Goal: Task Accomplishment & Management: Use online tool/utility

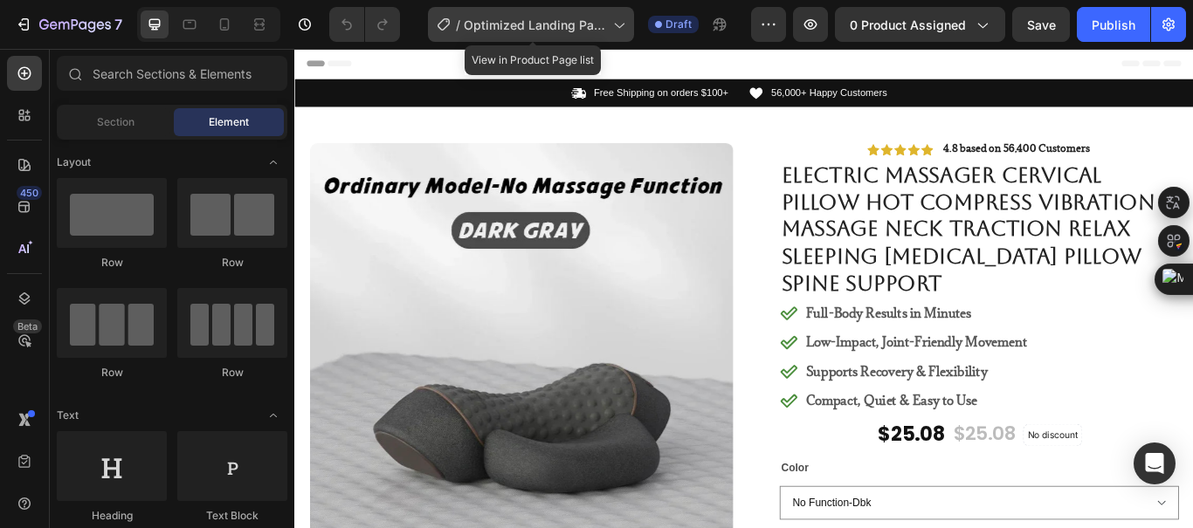
click at [537, 34] on div "/ Optimized Landing Page Template" at bounding box center [531, 24] width 206 height 35
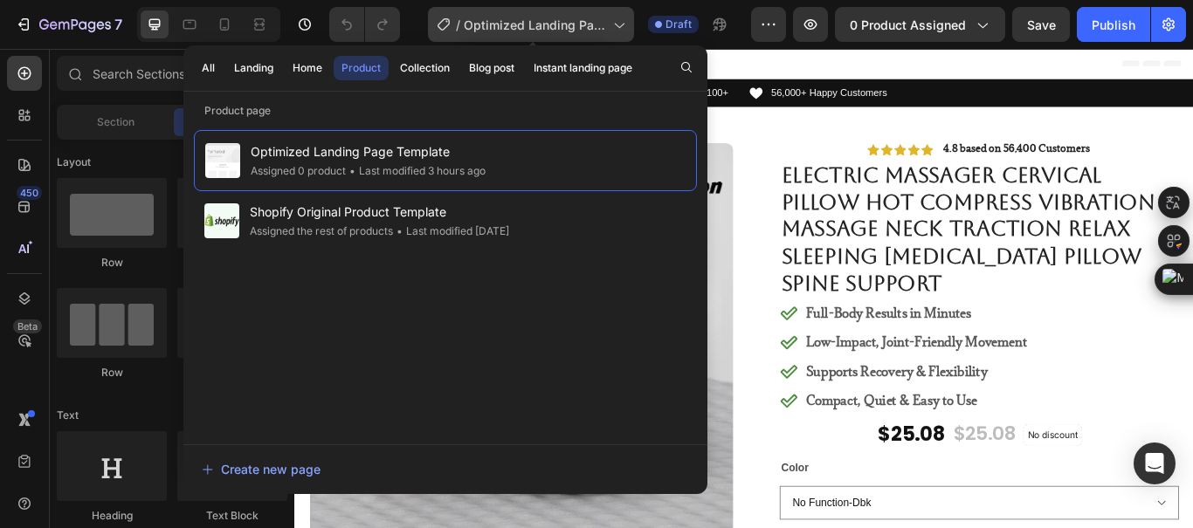
click at [544, 28] on span "Optimized Landing Page Template" at bounding box center [535, 25] width 142 height 18
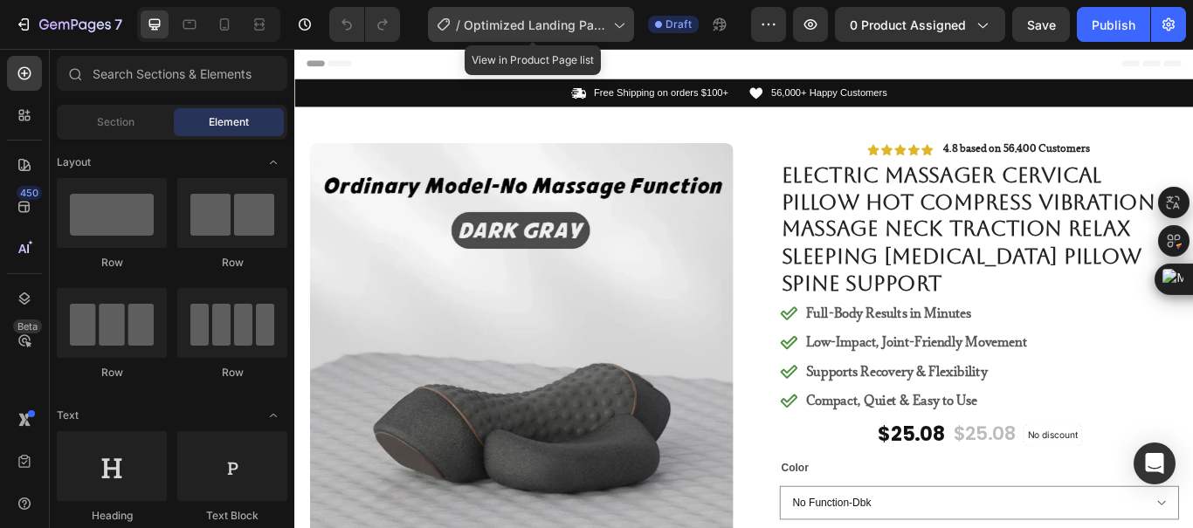
click at [544, 28] on span "Optimized Landing Page Template" at bounding box center [535, 25] width 142 height 18
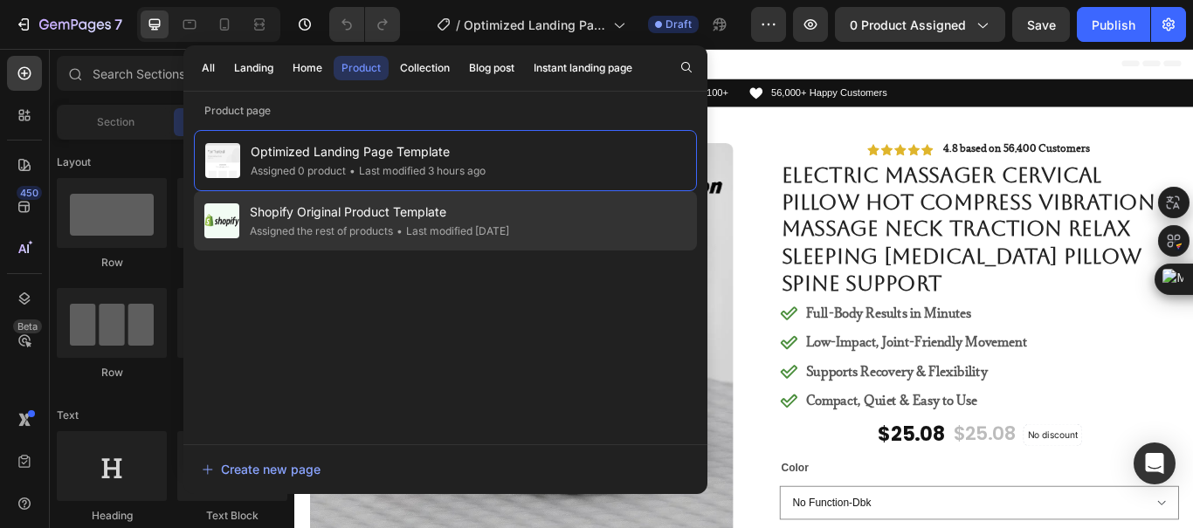
click at [545, 211] on div "Shopify Original Product Template Assigned the rest of products • Last modified…" at bounding box center [445, 220] width 503 height 59
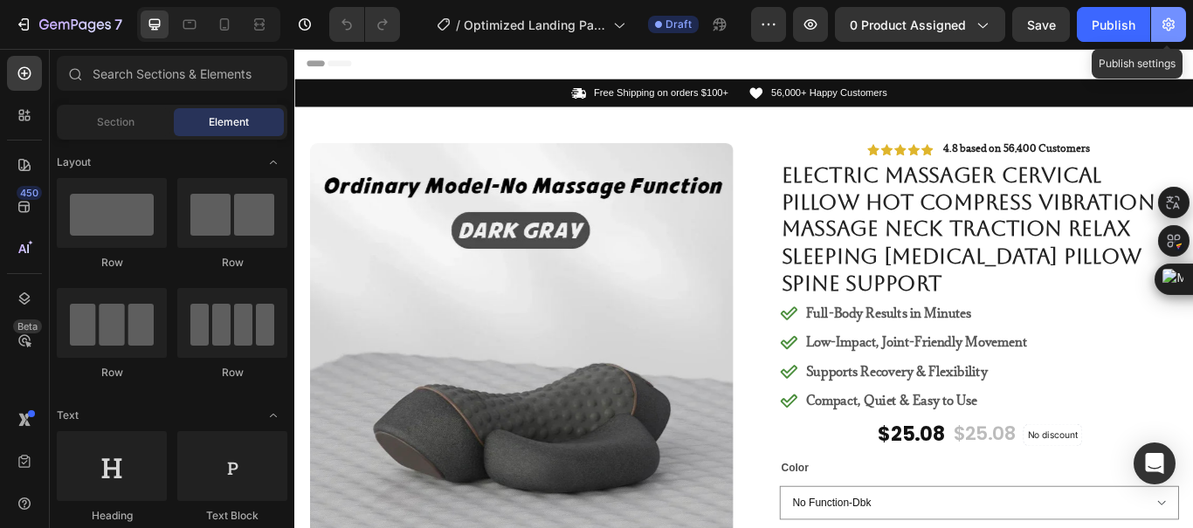
click at [1178, 22] on button "button" at bounding box center [1168, 24] width 35 height 35
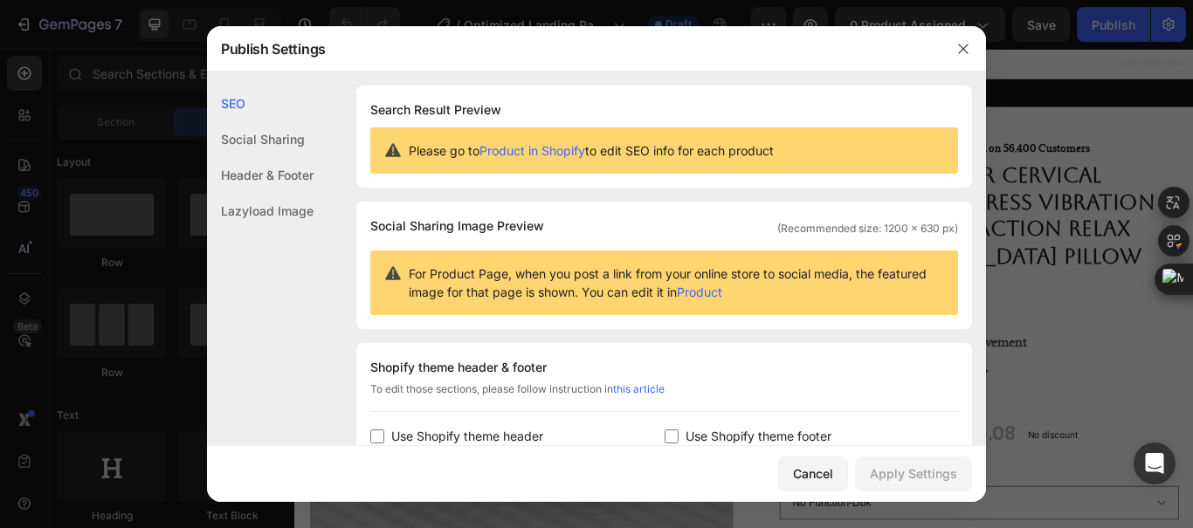
scroll to position [87, 0]
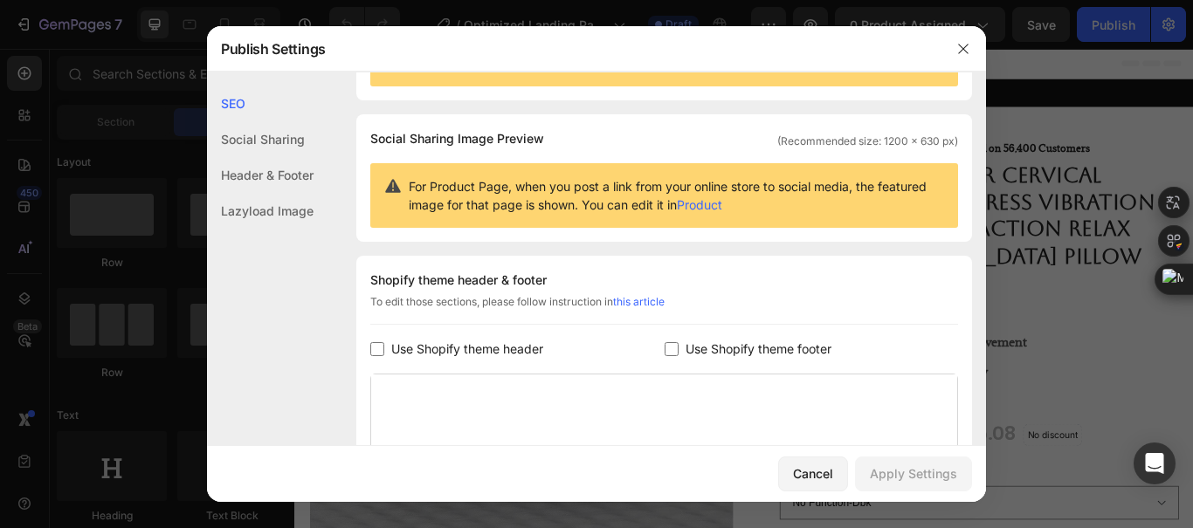
click at [500, 347] on span "Use Shopify theme header" at bounding box center [467, 349] width 152 height 21
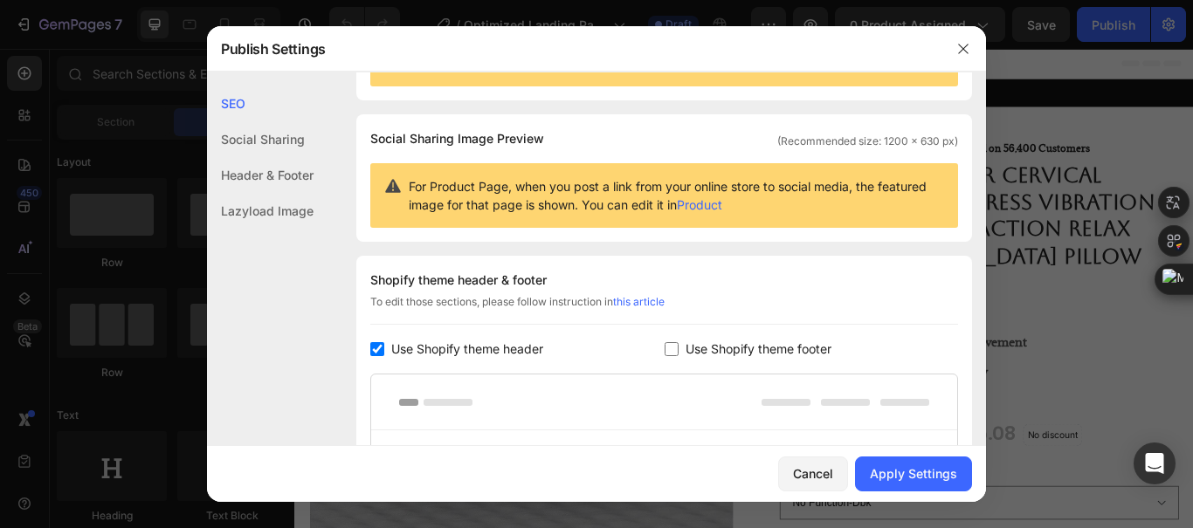
click at [500, 347] on span "Use Shopify theme header" at bounding box center [467, 349] width 152 height 21
click at [503, 341] on span "Use Shopify theme header" at bounding box center [467, 349] width 152 height 21
checkbox input "false"
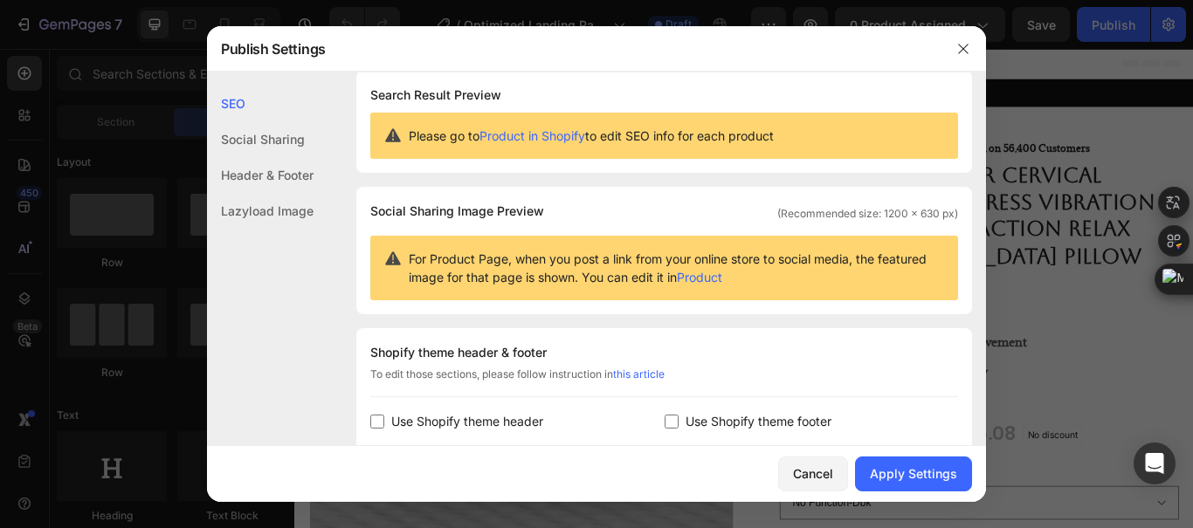
scroll to position [0, 0]
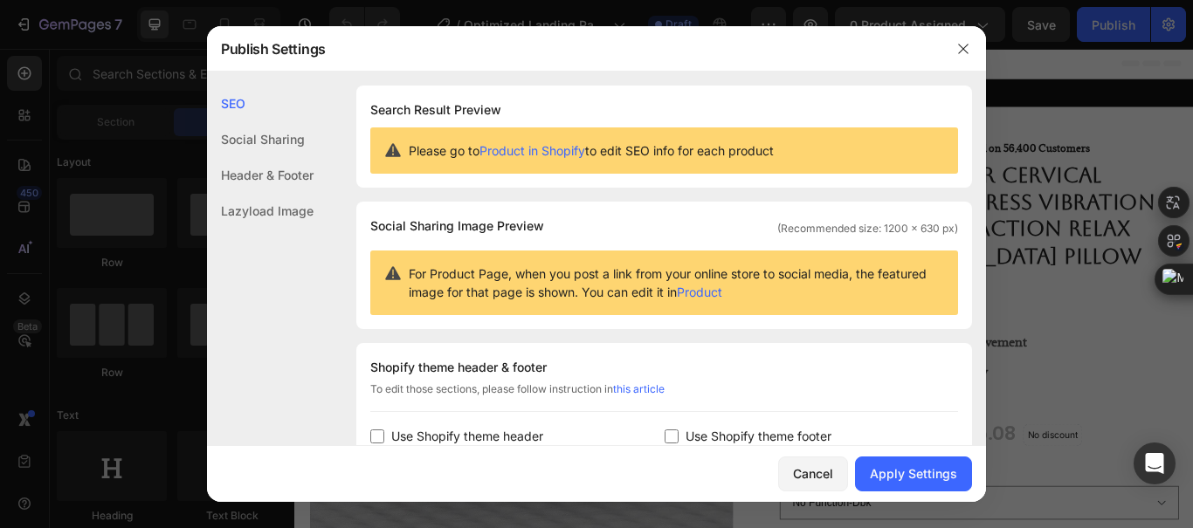
click at [274, 157] on div "Social Sharing" at bounding box center [260, 175] width 107 height 36
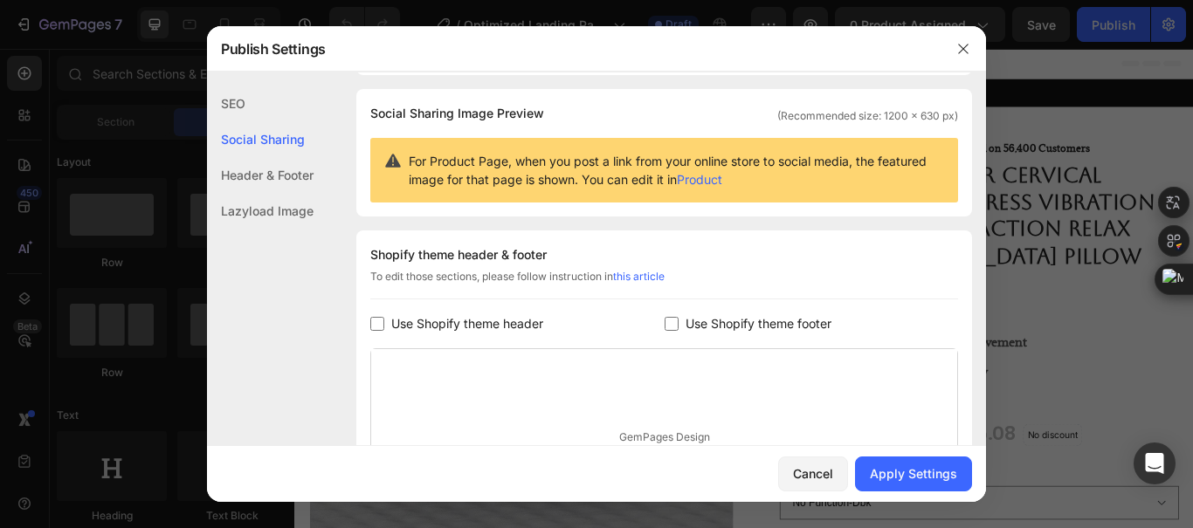
click at [286, 193] on div "Header & Footer" at bounding box center [260, 211] width 107 height 36
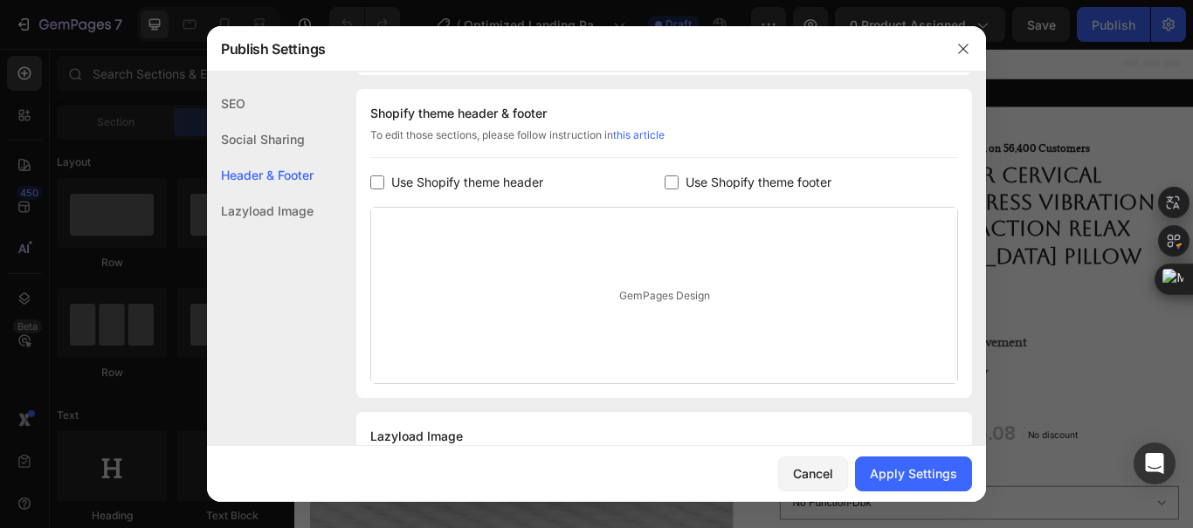
click at [298, 208] on div "Lazyload Image" at bounding box center [260, 211] width 107 height 36
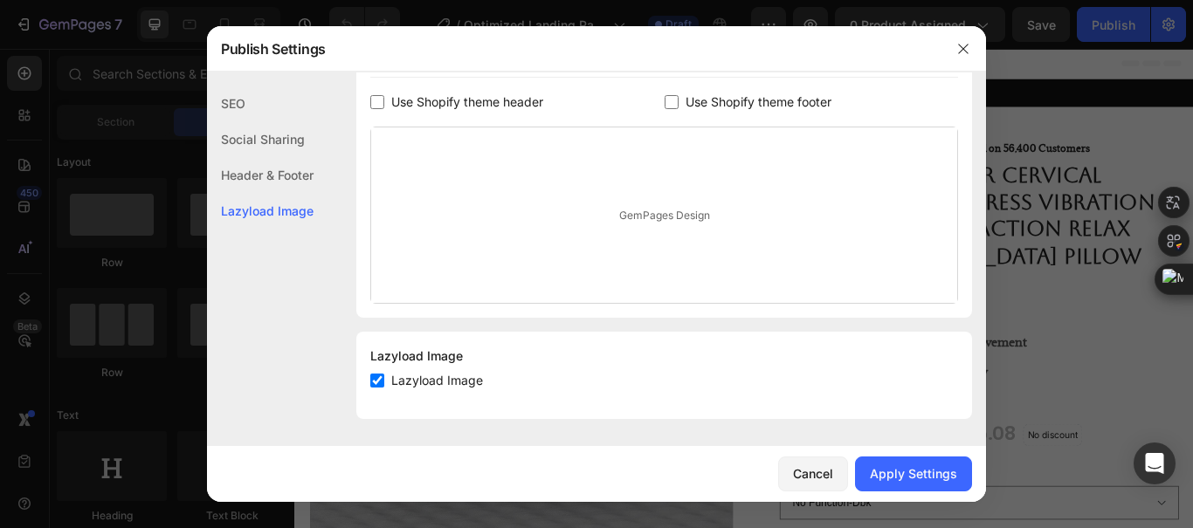
scroll to position [335, 0]
click at [839, 481] on button "Cancel" at bounding box center [813, 474] width 70 height 35
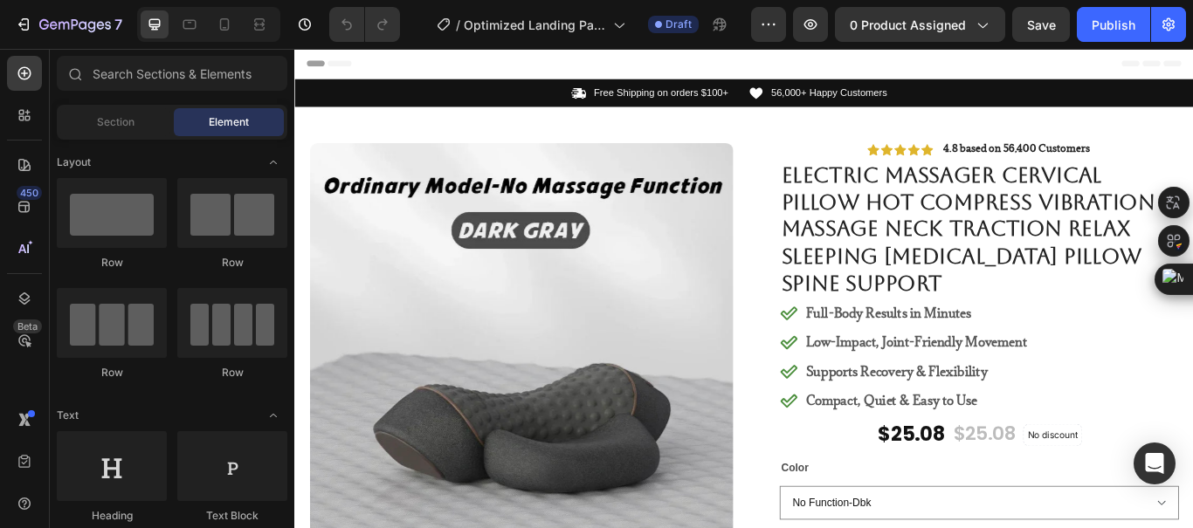
click at [328, 59] on span "Header" at bounding box center [347, 66] width 38 height 17
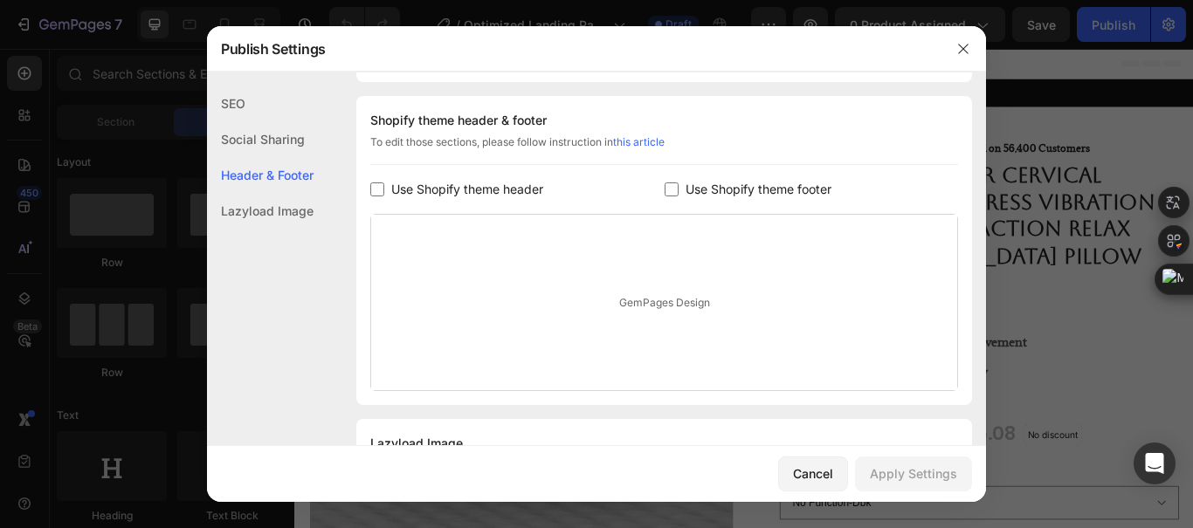
scroll to position [254, 0]
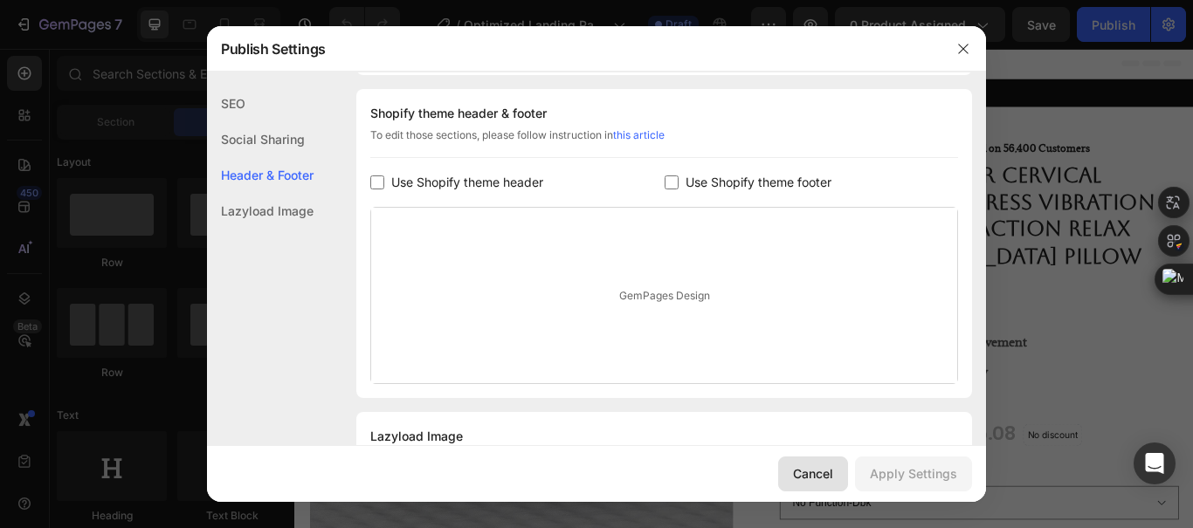
drag, startPoint x: 845, startPoint y: 480, endPoint x: 640, endPoint y: 502, distance: 205.6
click at [845, 480] on button "Cancel" at bounding box center [813, 474] width 70 height 35
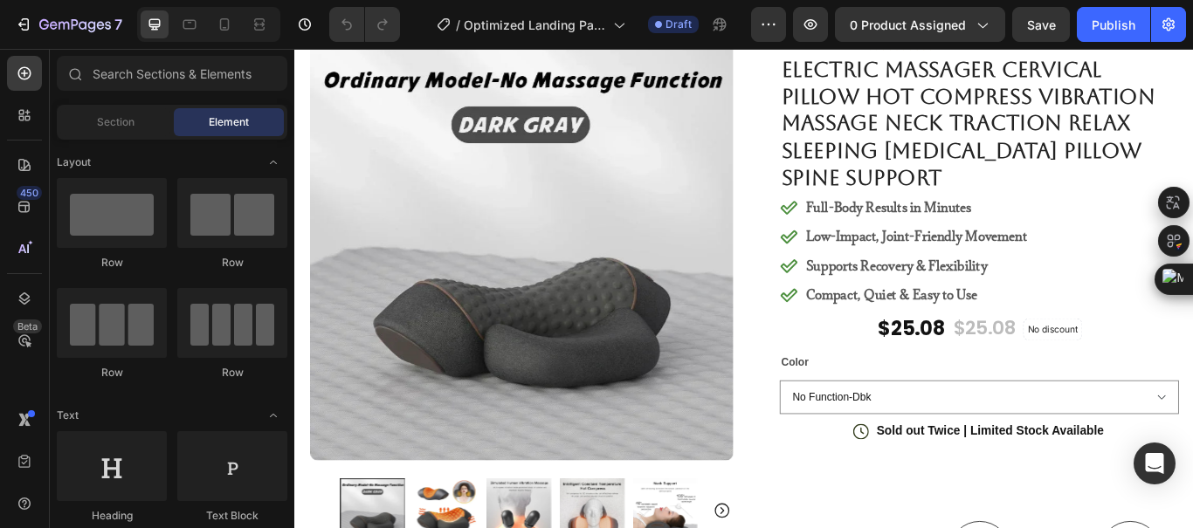
scroll to position [0, 0]
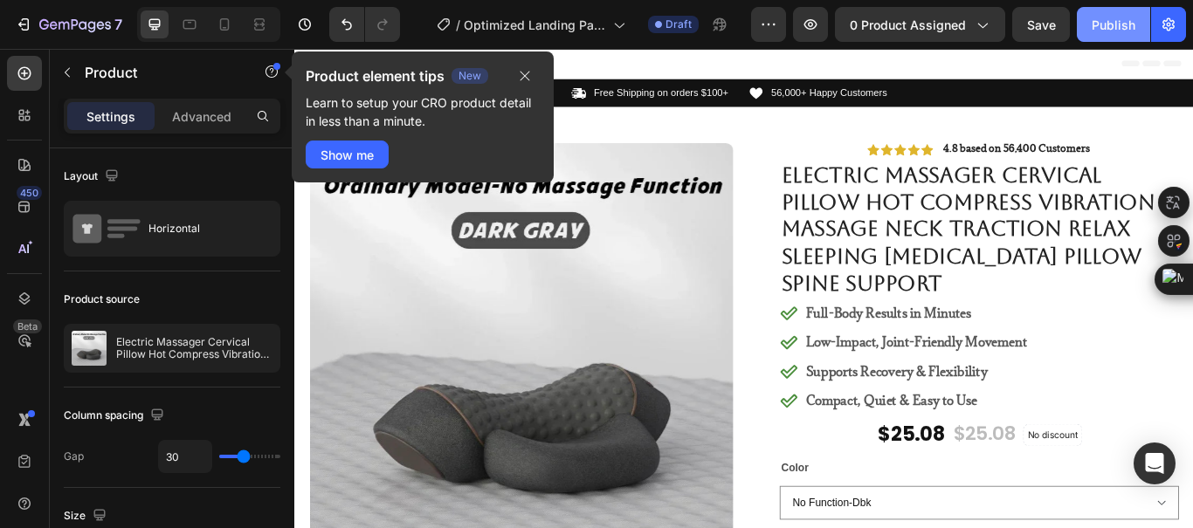
click at [1121, 23] on div "Publish" at bounding box center [1114, 25] width 44 height 18
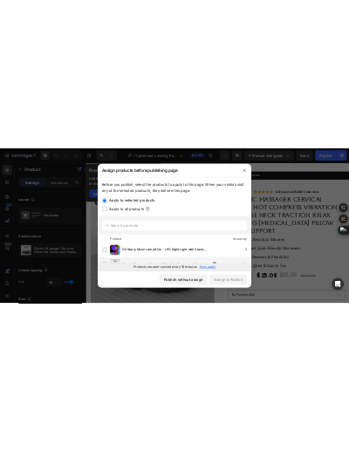
scroll to position [74, 0]
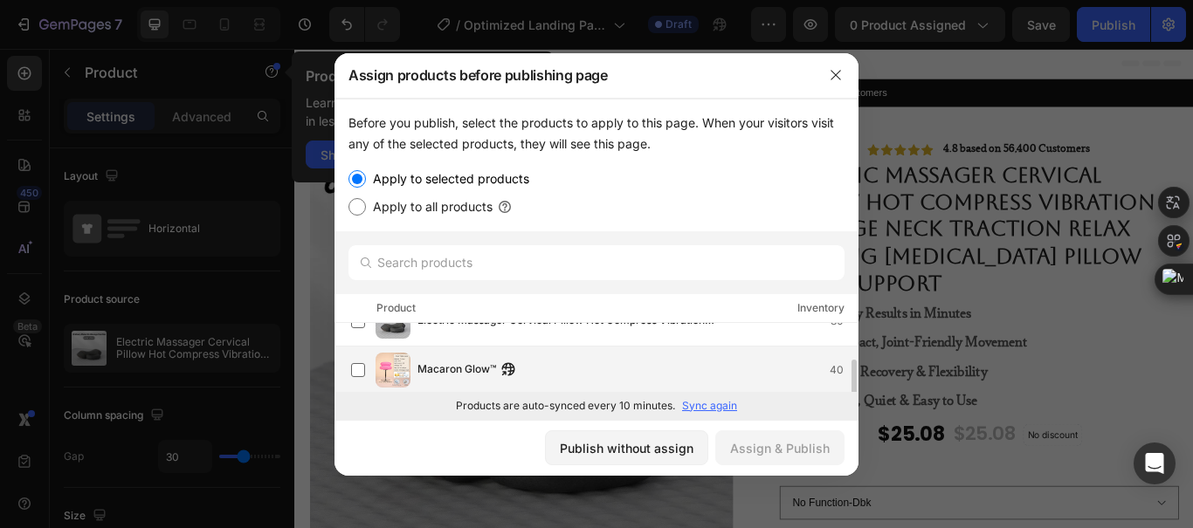
click at [547, 362] on div "Macaron Glow™ 40" at bounding box center [638, 370] width 440 height 19
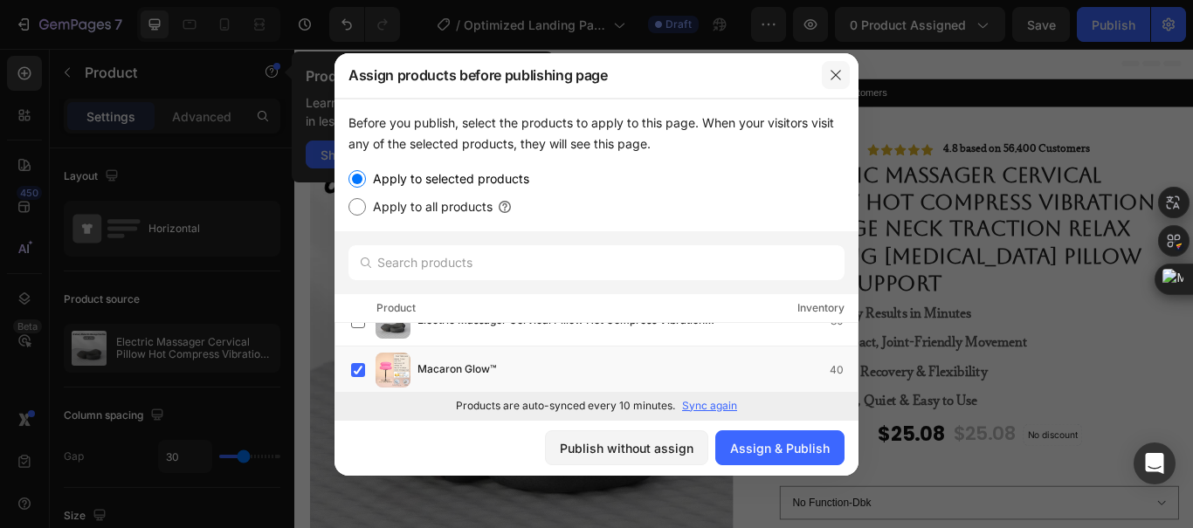
click at [832, 79] on icon "button" at bounding box center [836, 75] width 10 height 10
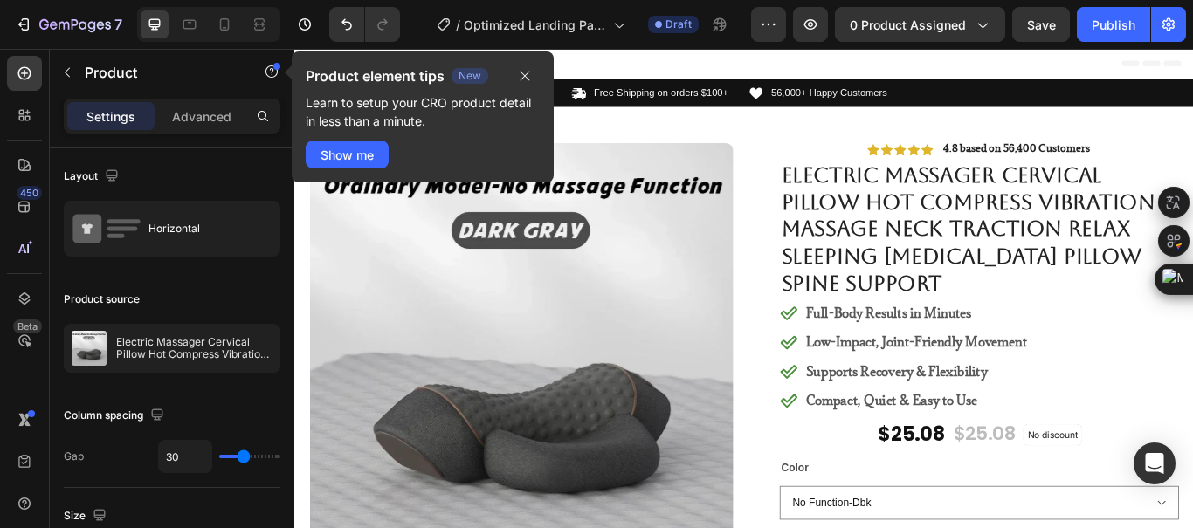
click at [1131, 69] on div "Header" at bounding box center [818, 66] width 1020 height 35
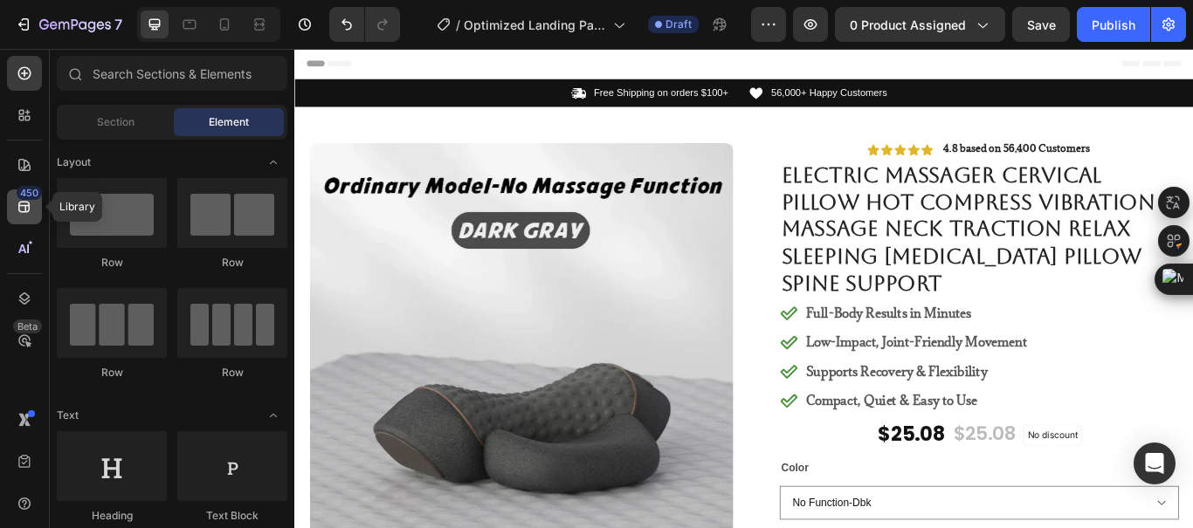
click at [38, 211] on div "450" at bounding box center [24, 207] width 35 height 35
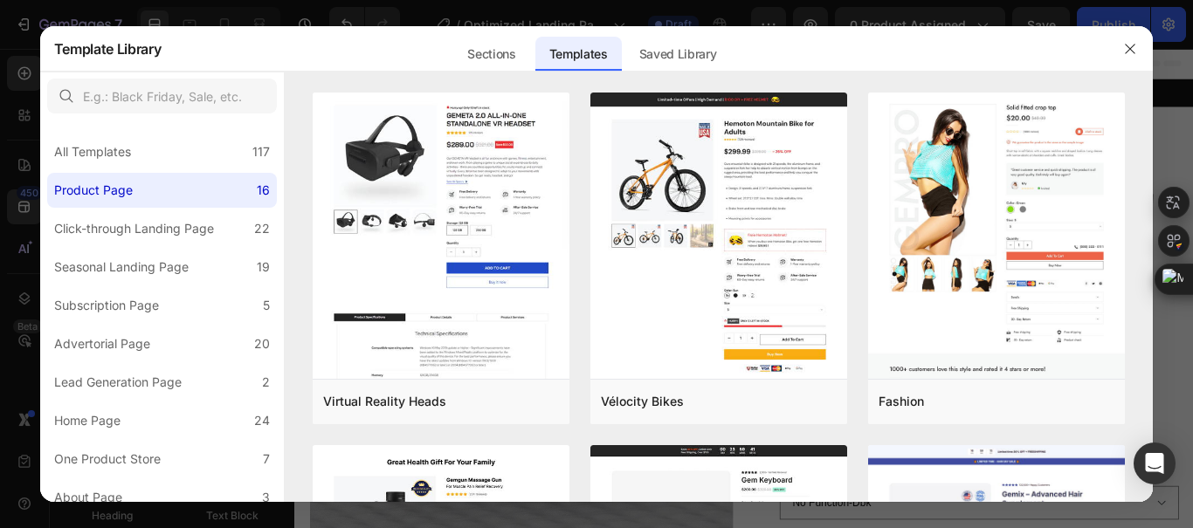
click at [17, 170] on div at bounding box center [596, 264] width 1193 height 528
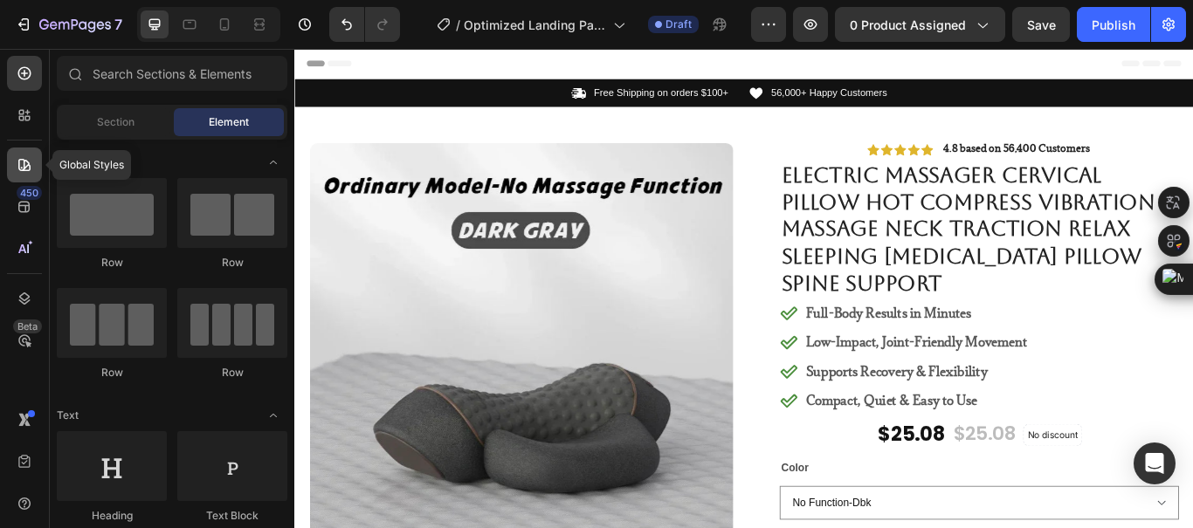
click at [26, 168] on icon at bounding box center [24, 164] width 17 height 17
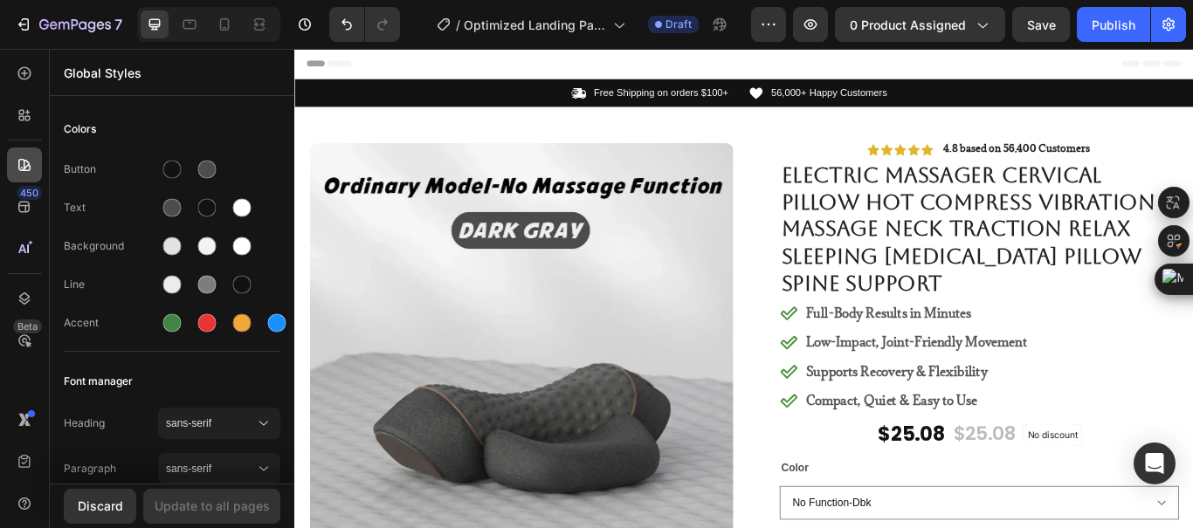
click at [26, 168] on icon at bounding box center [24, 164] width 17 height 17
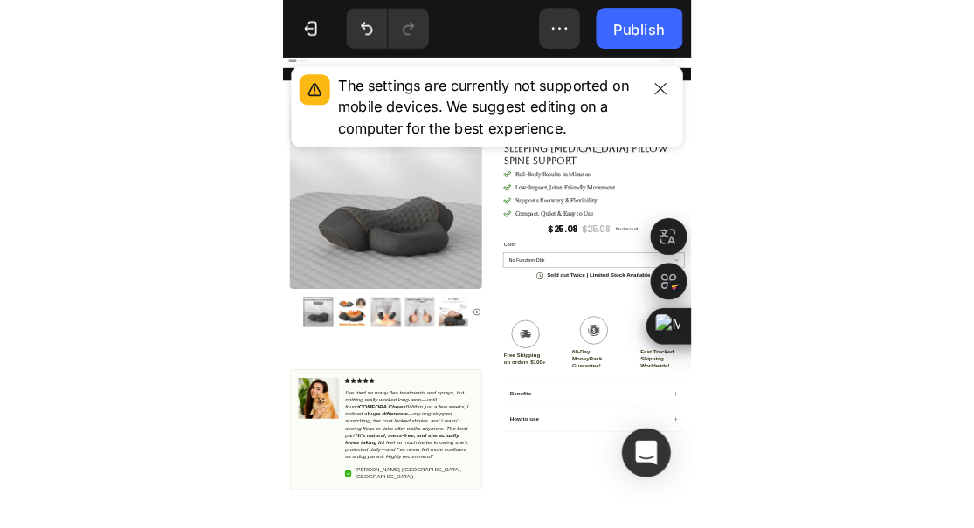
scroll to position [0, 0]
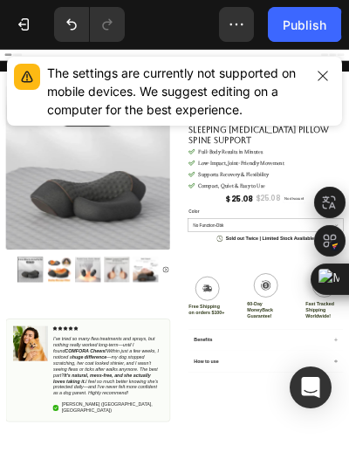
click at [306, 29] on div "Publish" at bounding box center [305, 25] width 44 height 18
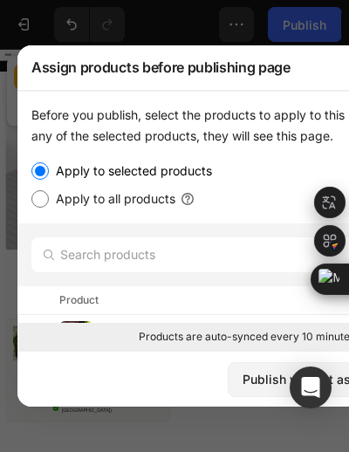
click at [155, 30] on div at bounding box center [174, 226] width 349 height 452
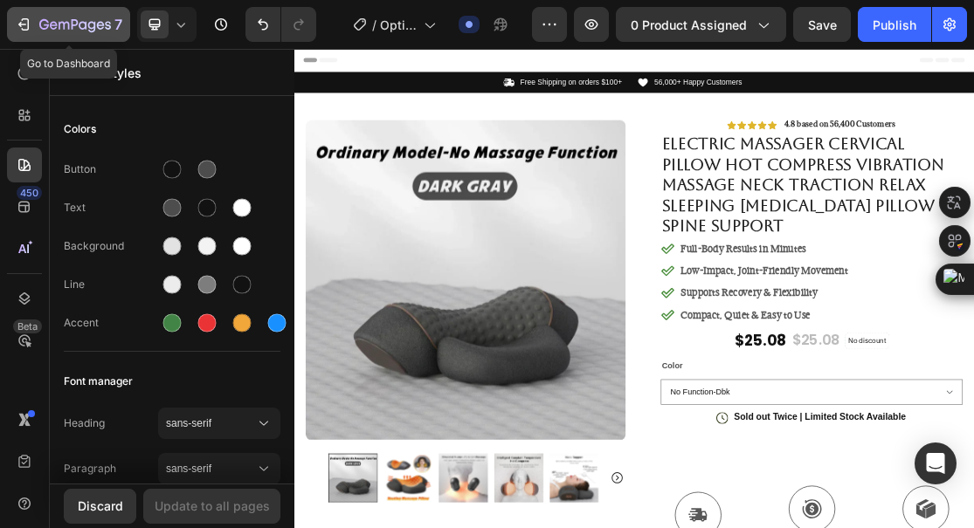
click at [75, 18] on icon "button" at bounding box center [75, 25] width 72 height 15
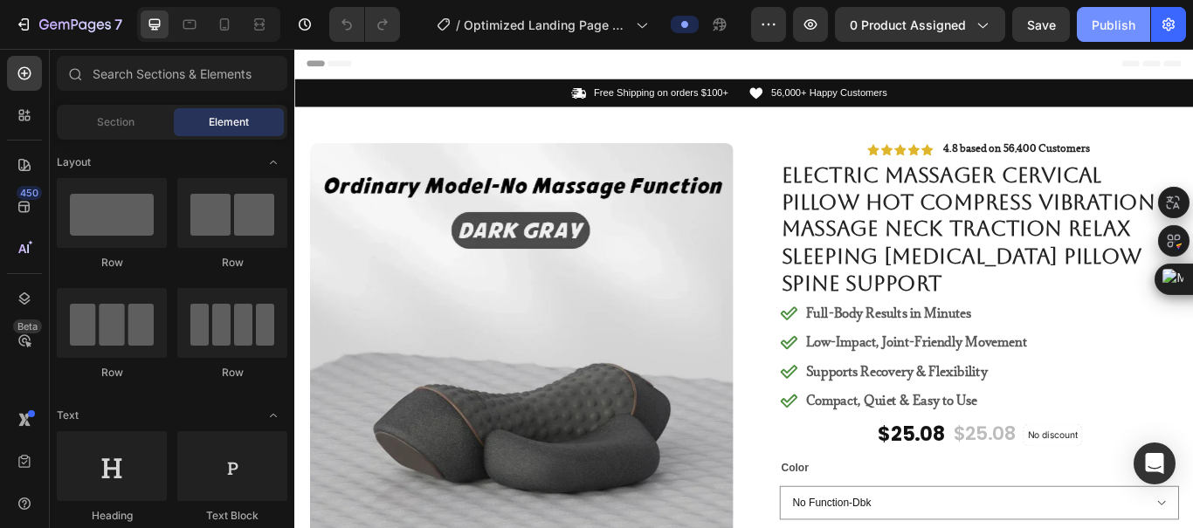
click at [973, 20] on div "Publish" at bounding box center [1114, 25] width 44 height 18
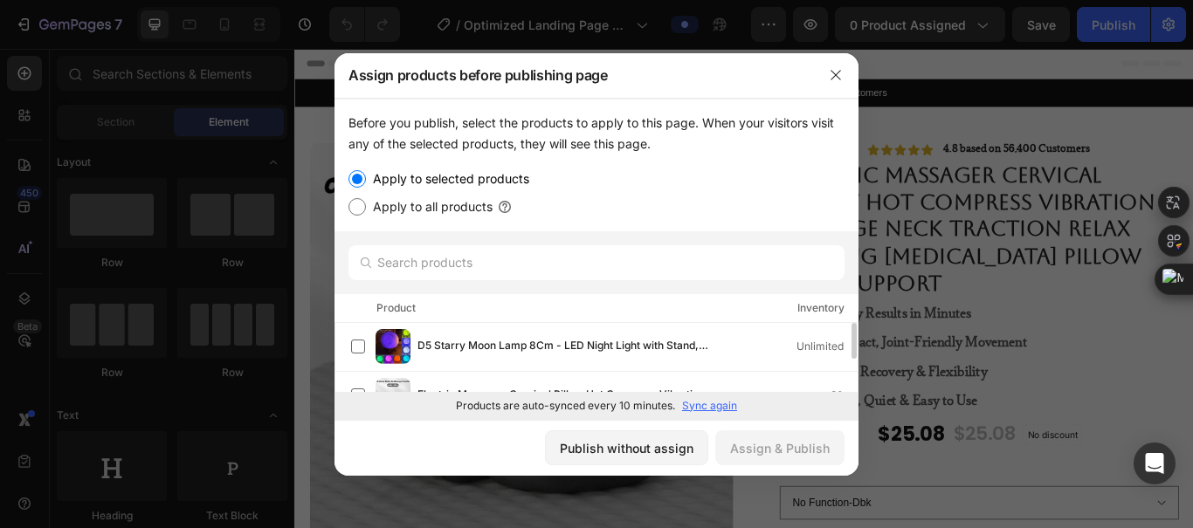
scroll to position [74, 0]
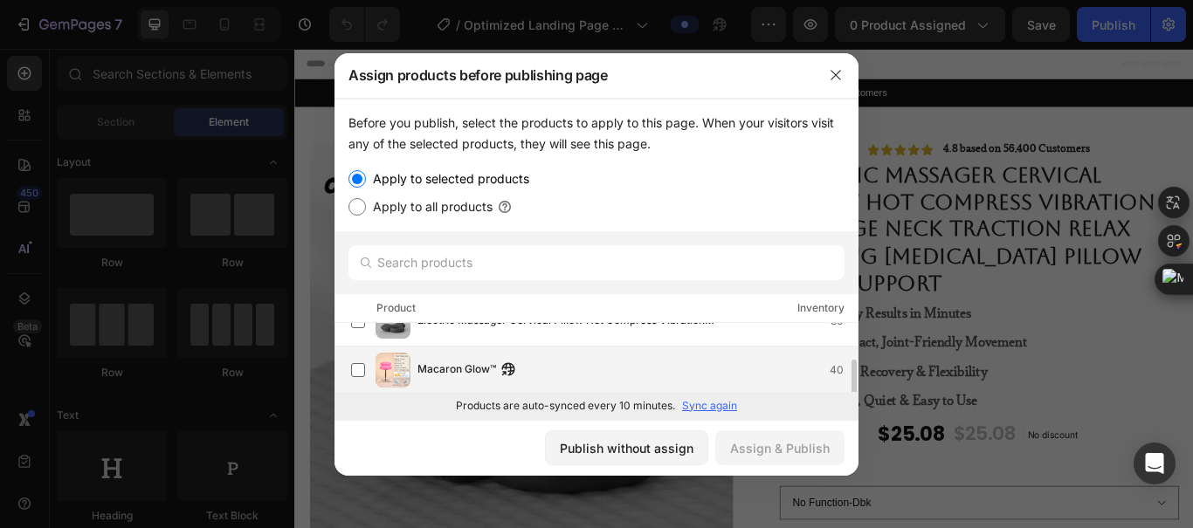
click at [461, 377] on span "Macaron Glow™" at bounding box center [457, 370] width 79 height 19
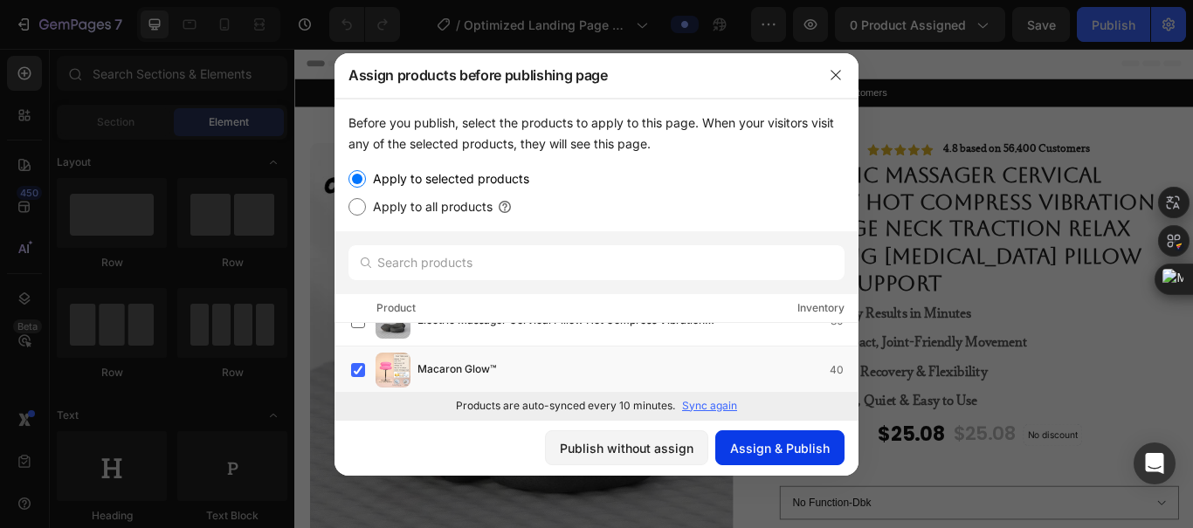
click at [755, 446] on div "Assign & Publish" at bounding box center [780, 448] width 100 height 18
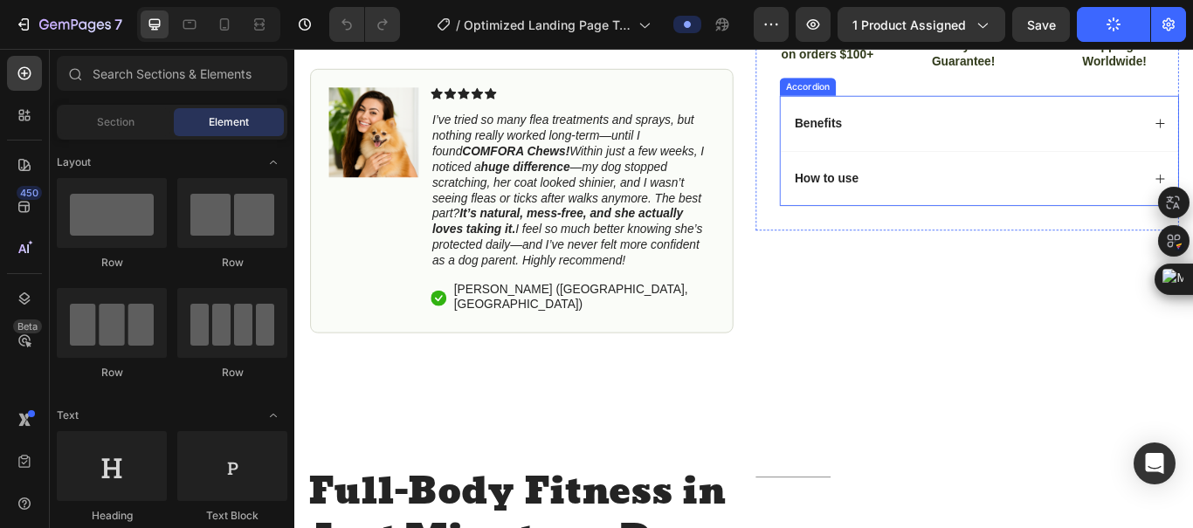
scroll to position [699, 0]
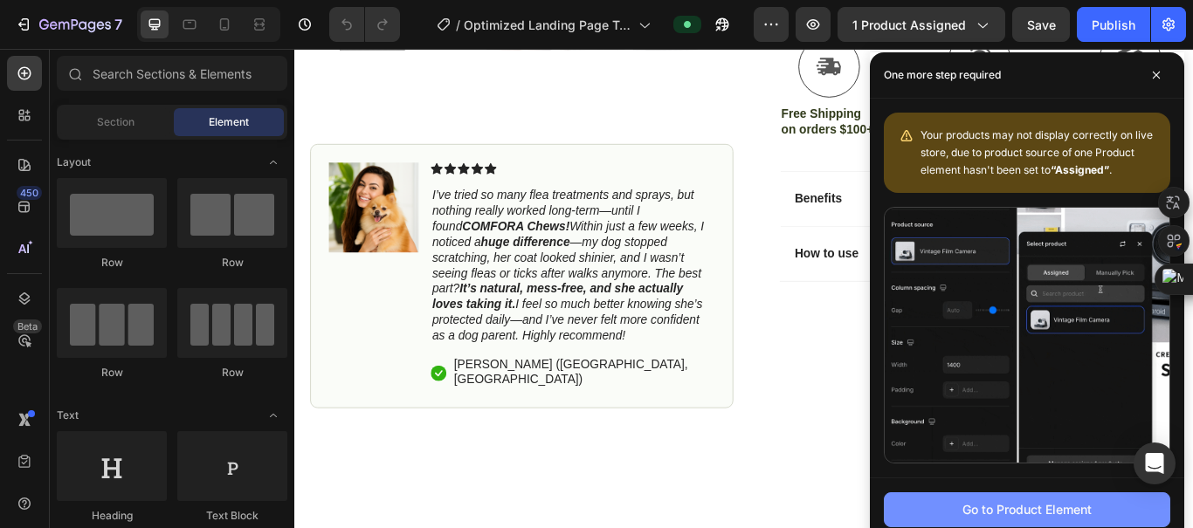
click at [973, 506] on div "Go to Product Element" at bounding box center [1027, 510] width 129 height 18
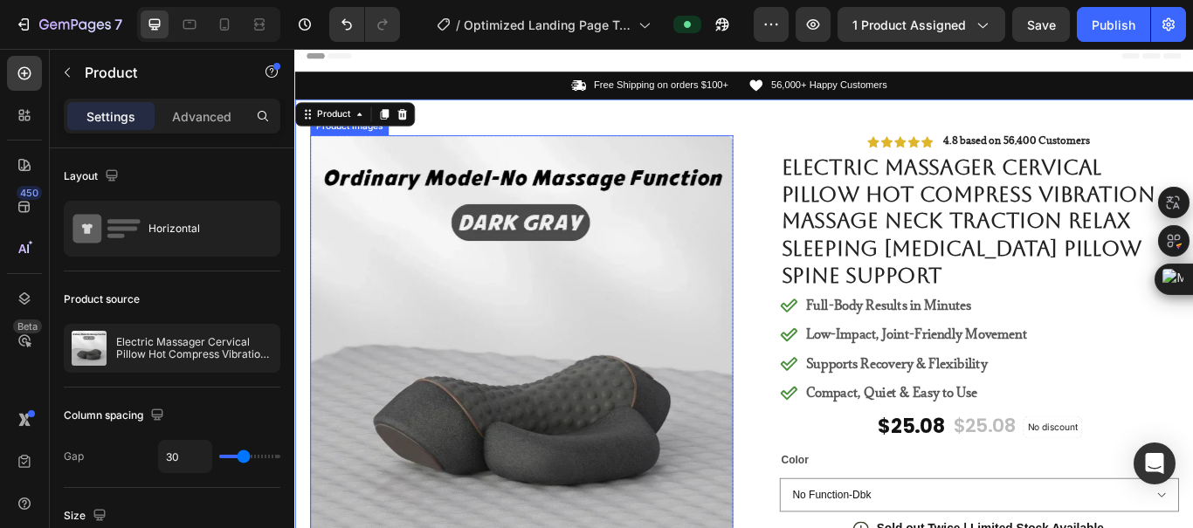
scroll to position [7, 0]
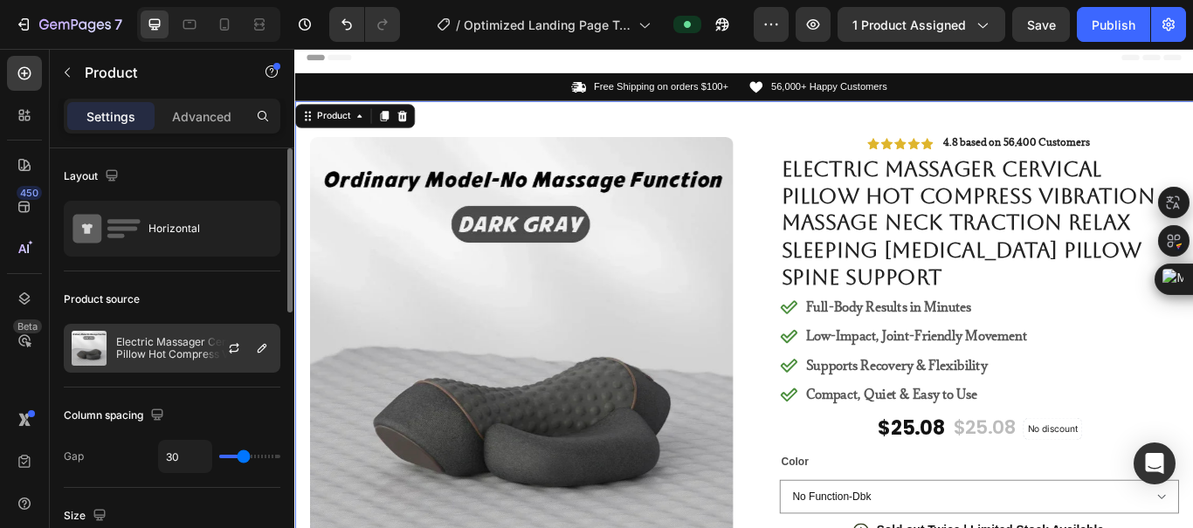
click at [169, 353] on p "Electric Massager Cervical Pillow Hot Compress Vibration Massage Neck Traction …" at bounding box center [194, 348] width 156 height 24
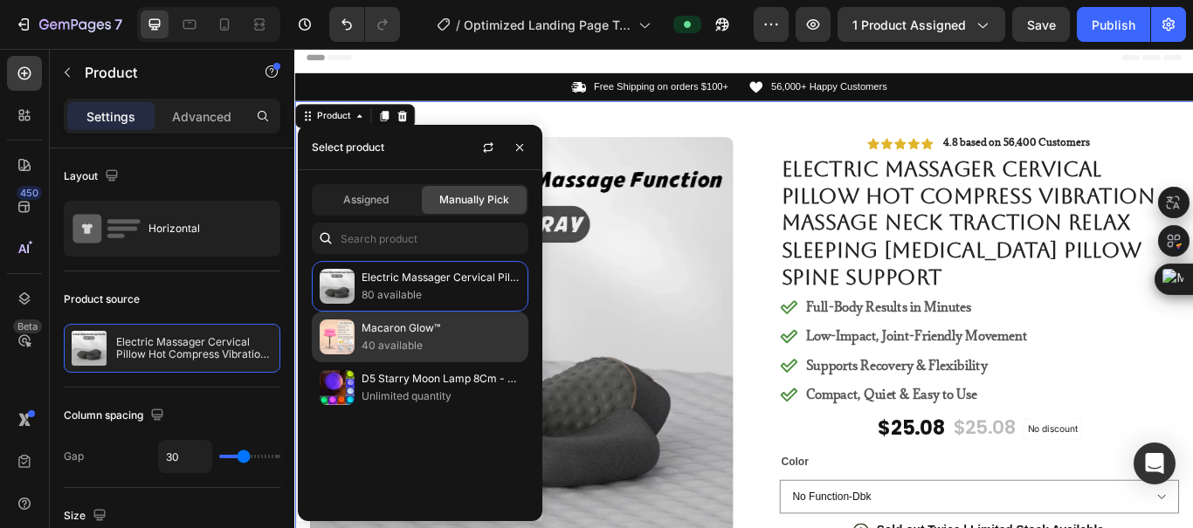
click at [390, 343] on p "40 available" at bounding box center [441, 345] width 159 height 17
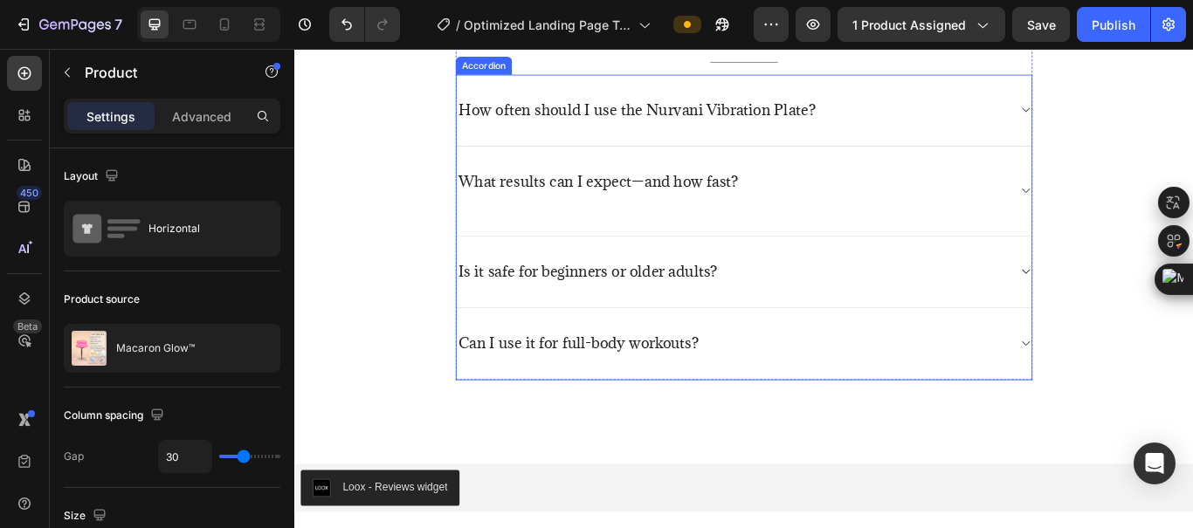
scroll to position [4804, 0]
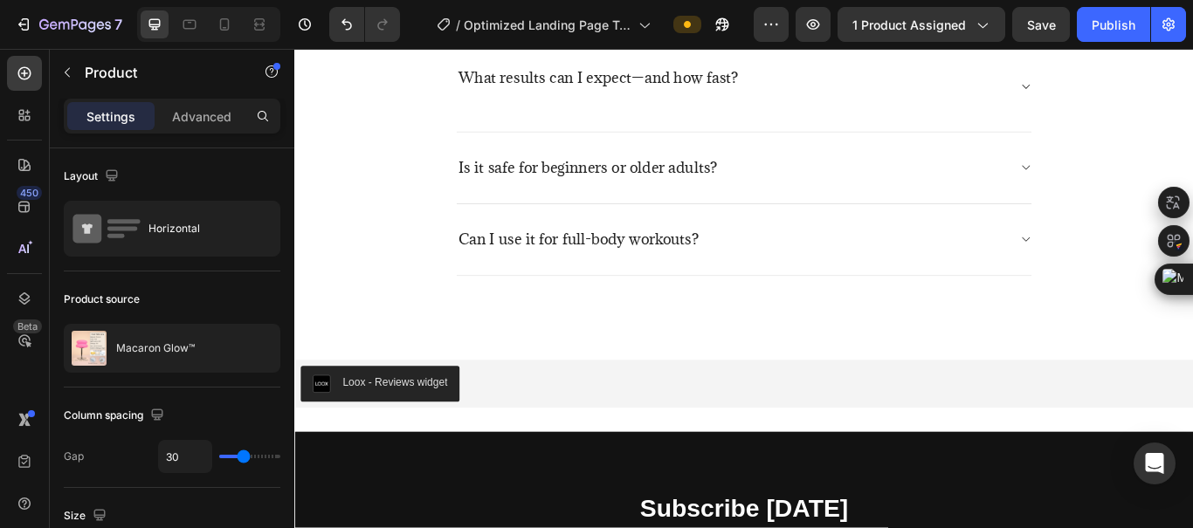
drag, startPoint x: 862, startPoint y: 384, endPoint x: 849, endPoint y: 353, distance: 34.1
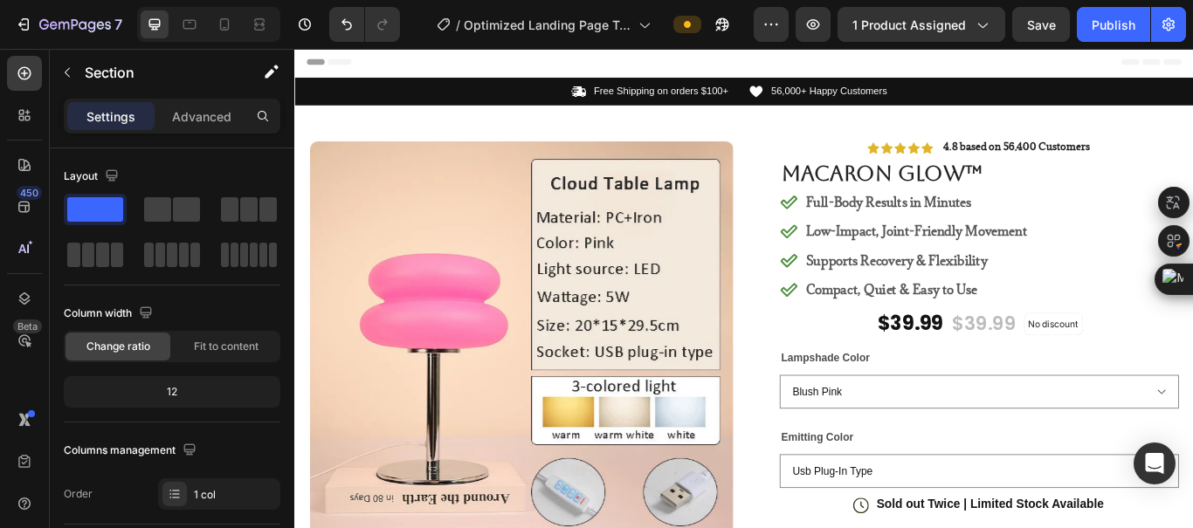
scroll to position [0, 0]
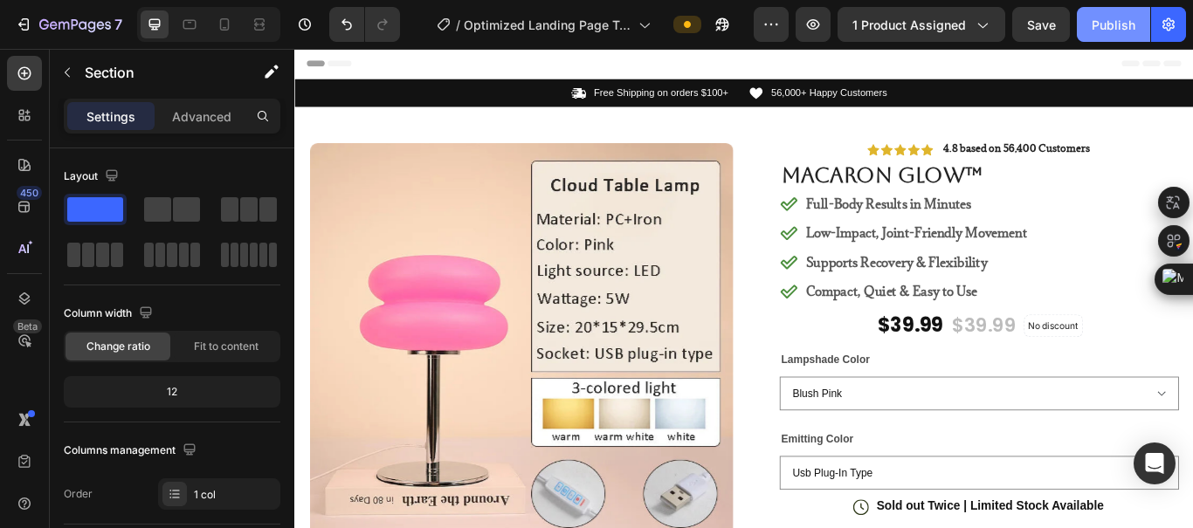
click at [973, 19] on div "Publish" at bounding box center [1114, 25] width 44 height 18
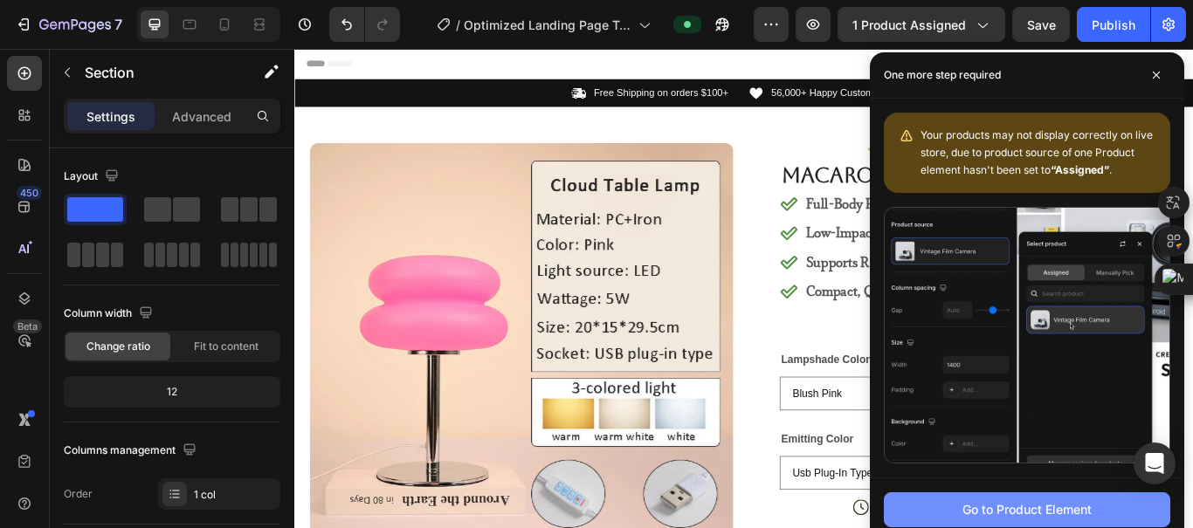
click at [973, 522] on button "Go to Product Element" at bounding box center [1027, 510] width 287 height 35
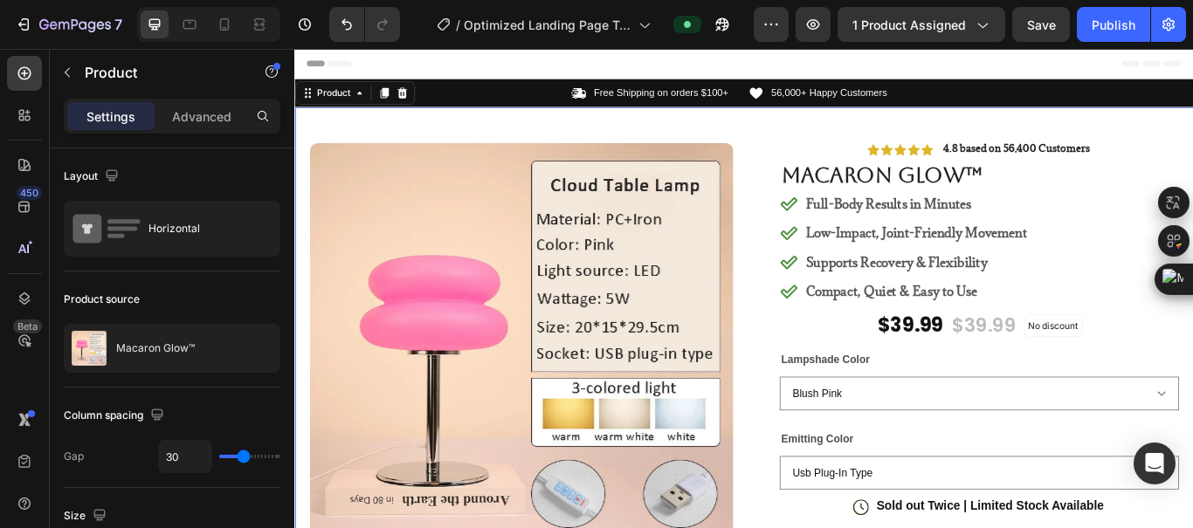
scroll to position [7, 0]
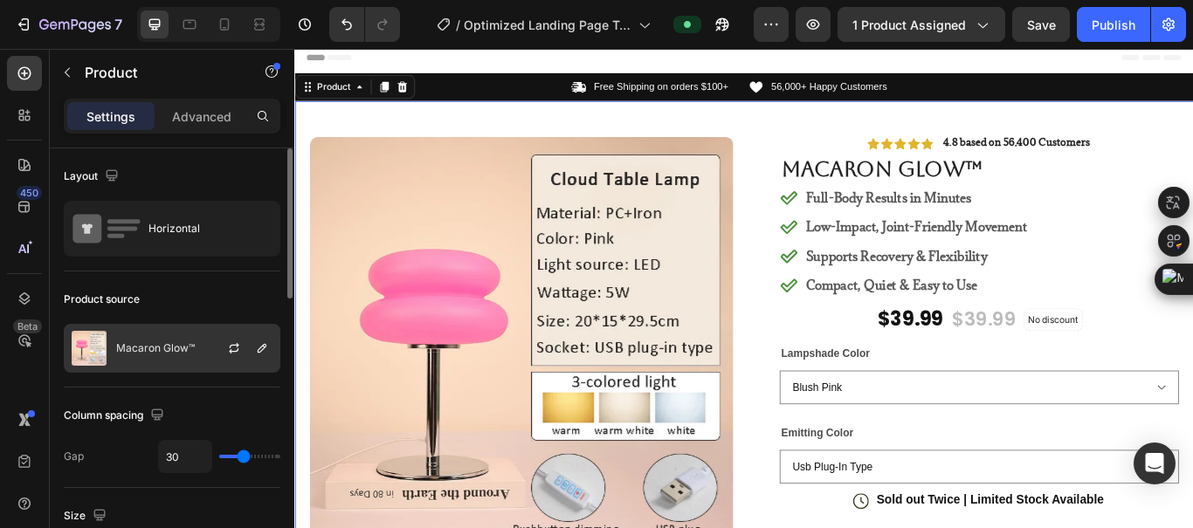
click at [186, 336] on div "Macaron Glow™" at bounding box center [172, 348] width 217 height 49
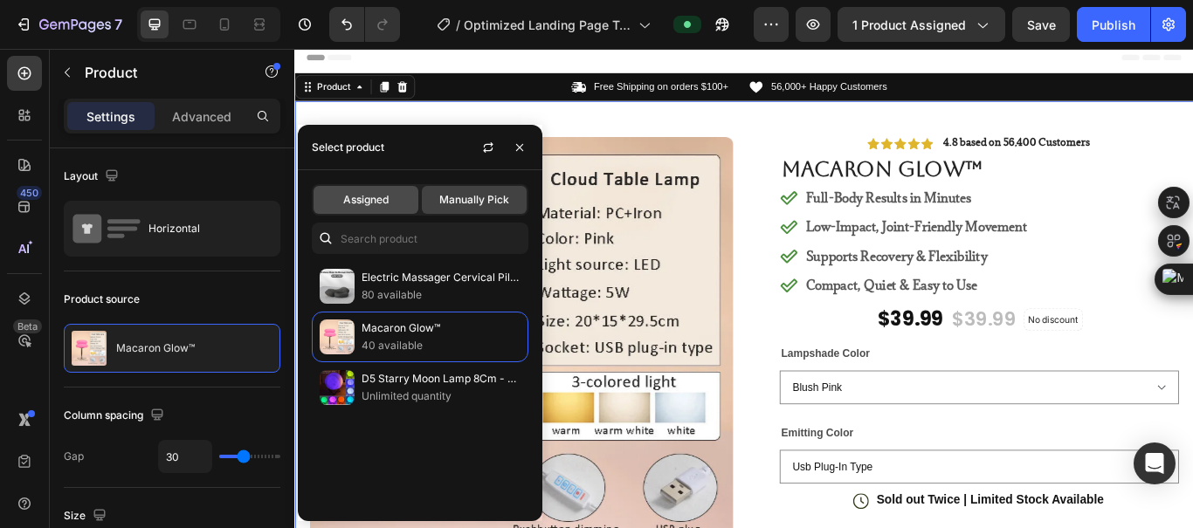
click at [362, 187] on div "Assigned" at bounding box center [366, 200] width 105 height 28
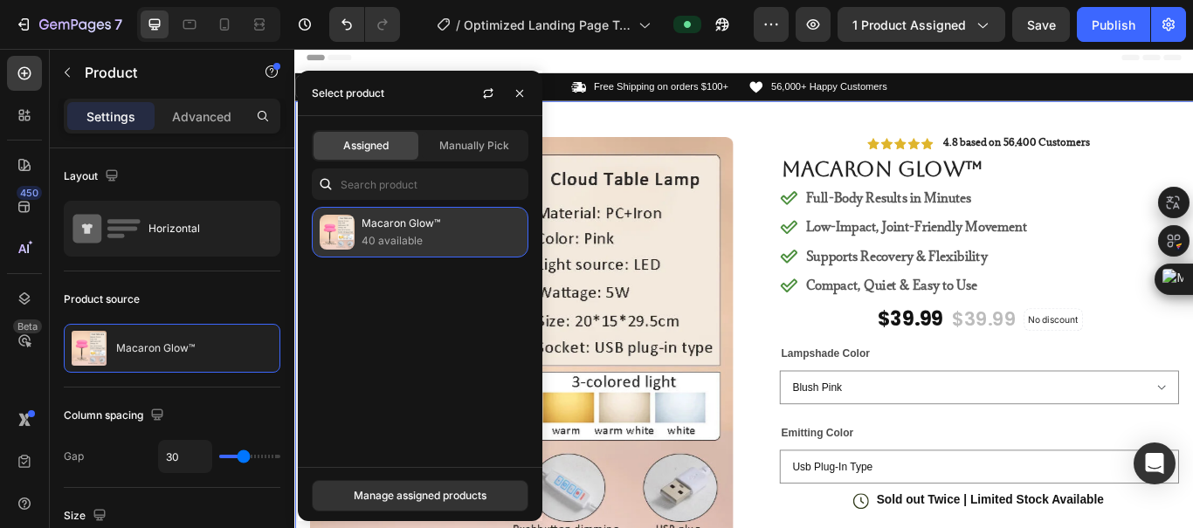
click at [428, 245] on p "40 available" at bounding box center [441, 240] width 159 height 17
click at [355, 231] on div "Macaron Glow™ 40 available" at bounding box center [420, 232] width 217 height 51
click at [388, 240] on p "40 available" at bounding box center [441, 240] width 159 height 17
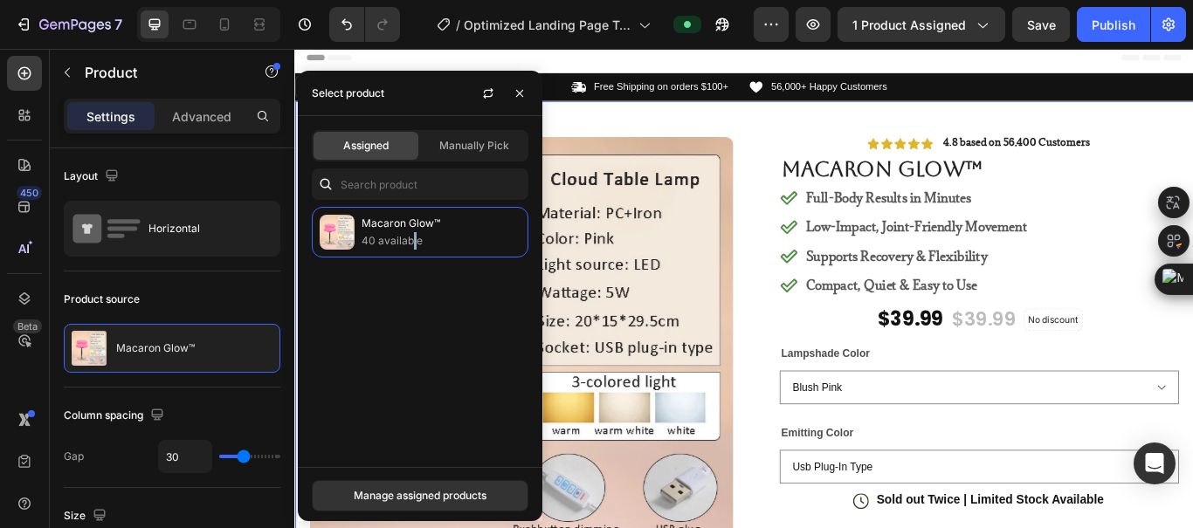
click at [415, 300] on div "Macaron Glow™ 40 available" at bounding box center [420, 330] width 245 height 246
click at [458, 488] on div "Manage assigned products" at bounding box center [420, 496] width 133 height 16
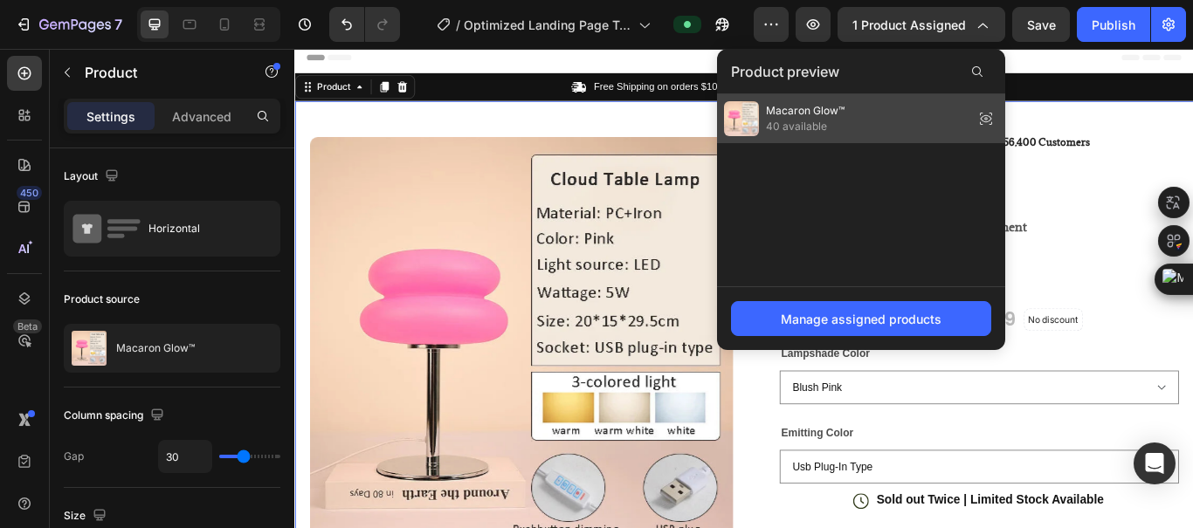
click at [827, 132] on span "40 available" at bounding box center [805, 127] width 79 height 16
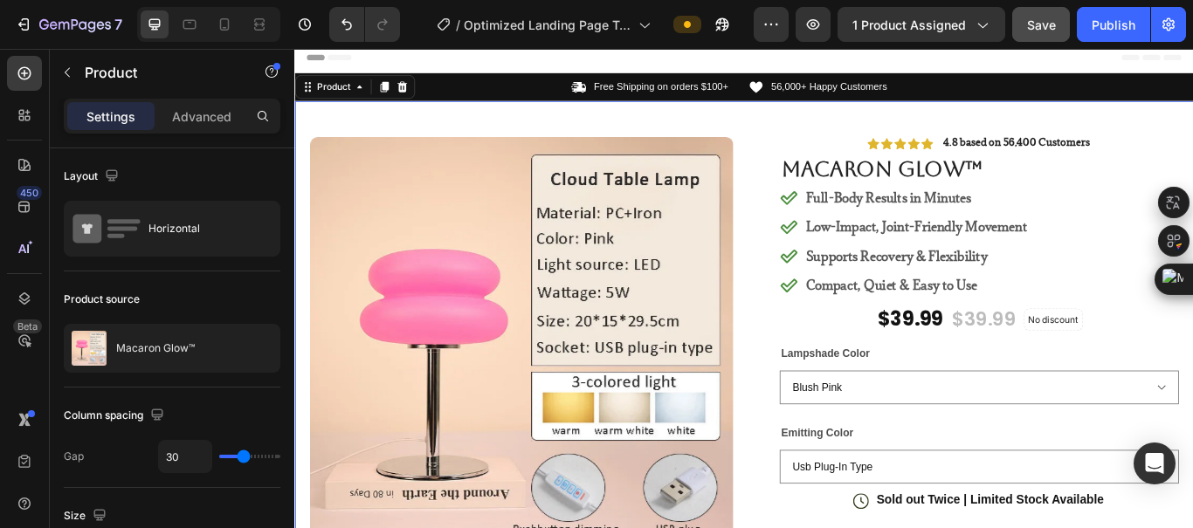
click at [973, 27] on span "Save" at bounding box center [1041, 24] width 29 height 15
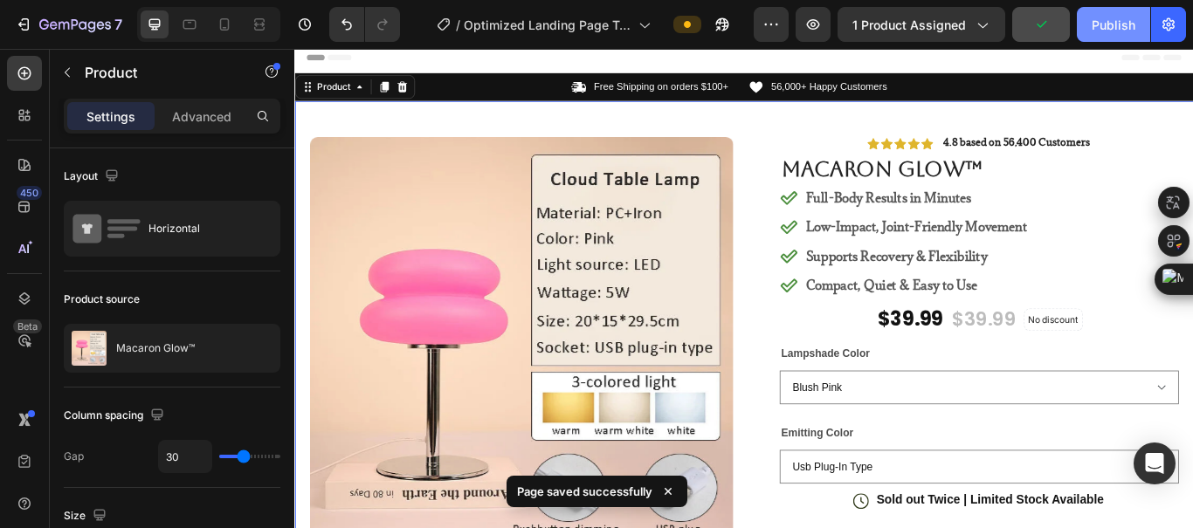
click at [973, 25] on div "Publish" at bounding box center [1114, 25] width 44 height 18
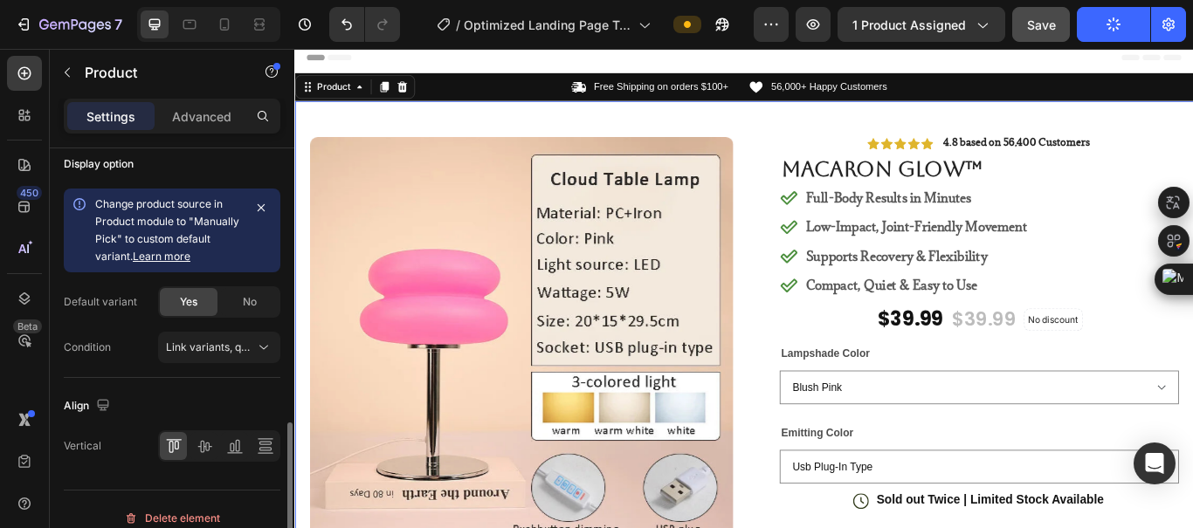
scroll to position [804, 0]
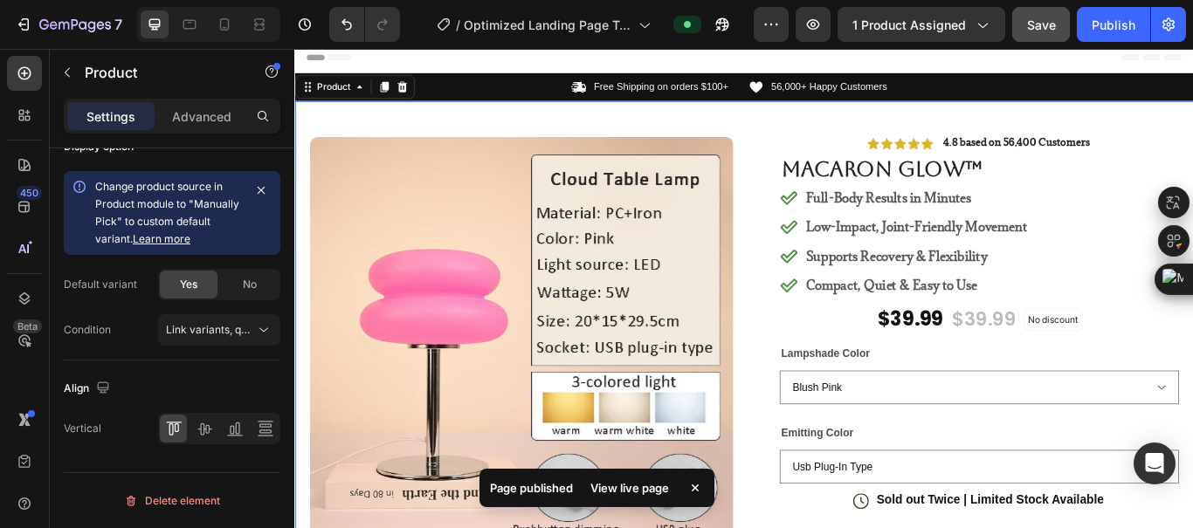
click at [649, 490] on div "View live page" at bounding box center [630, 488] width 100 height 24
